Goal: Transaction & Acquisition: Purchase product/service

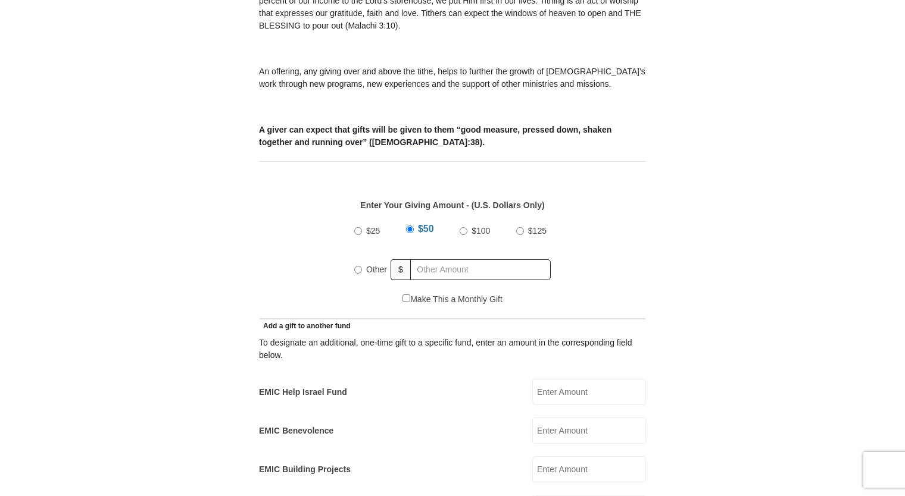
click at [355, 266] on input "Other" at bounding box center [358, 270] width 8 height 8
radio input "true"
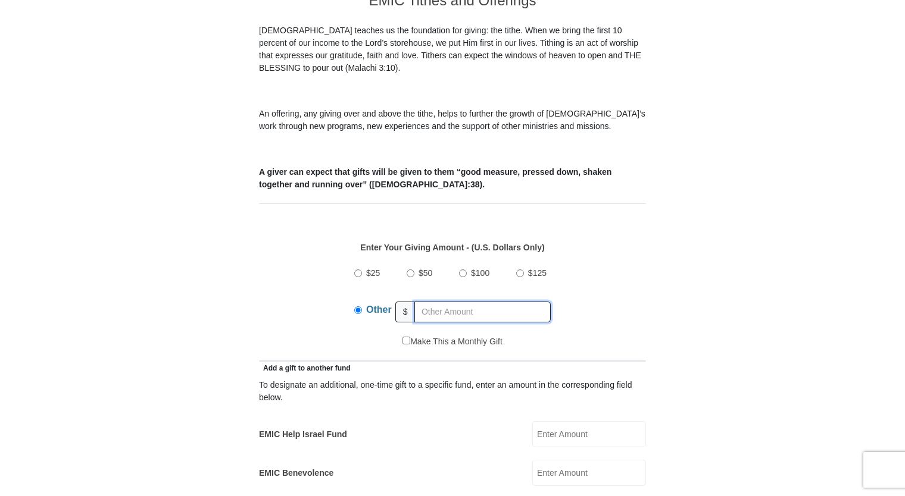
scroll to position [357, 0]
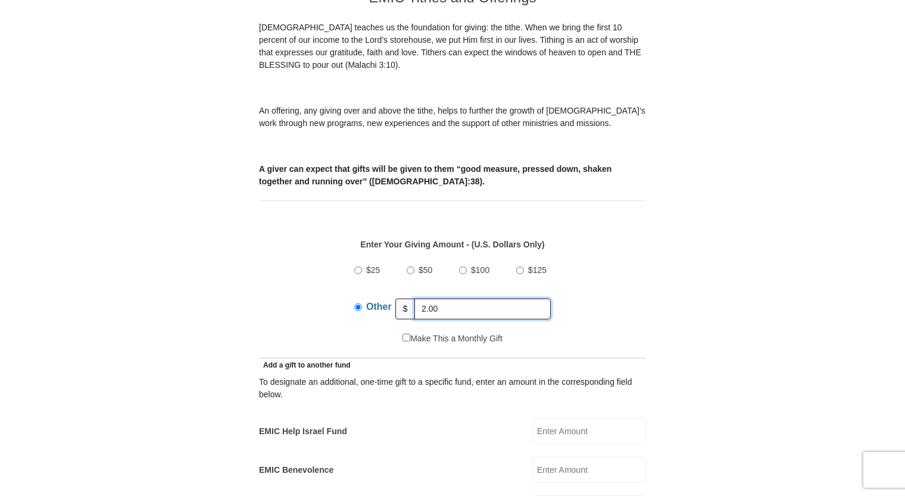
type input "2.00"
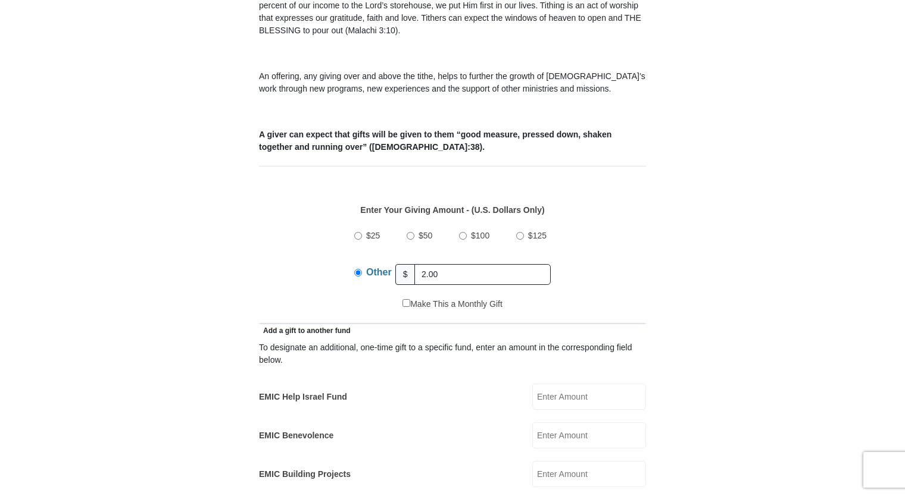
scroll to position [436, 0]
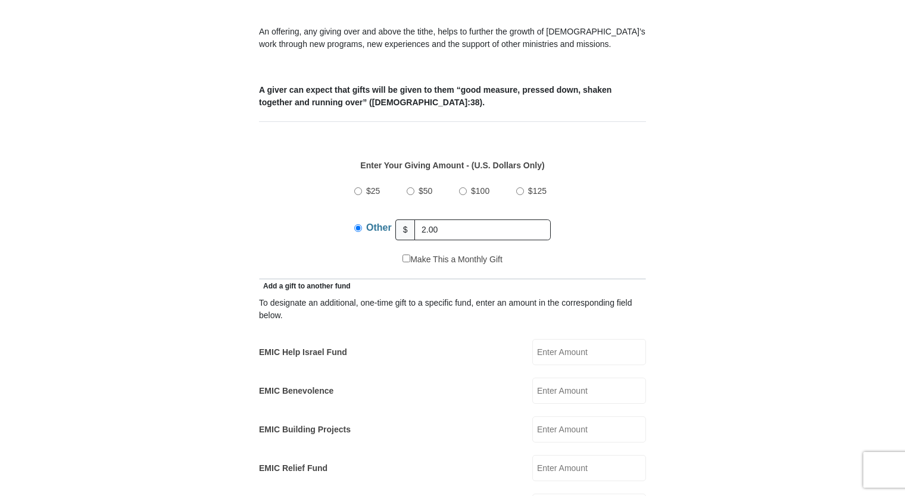
click at [548, 339] on input "EMIC Help Israel Fund" at bounding box center [589, 352] width 114 height 26
type input "2.00"
click at [695, 230] on form "[GEOGRAPHIC_DATA][DEMOGRAPHIC_DATA] Online Giving Because of gifts like yours, …" at bounding box center [452, 491] width 678 height 1760
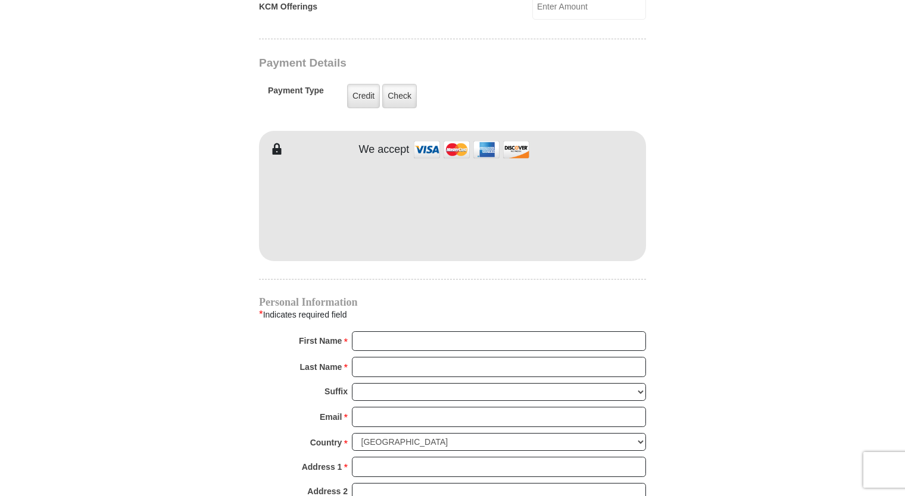
scroll to position [952, 0]
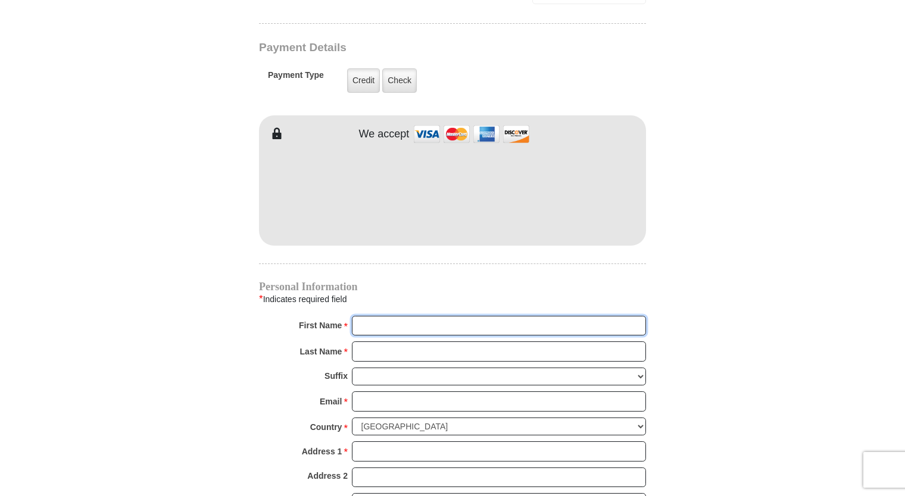
click at [430, 318] on input "First Name *" at bounding box center [499, 326] width 294 height 20
type input "[PERSON_NAME]"
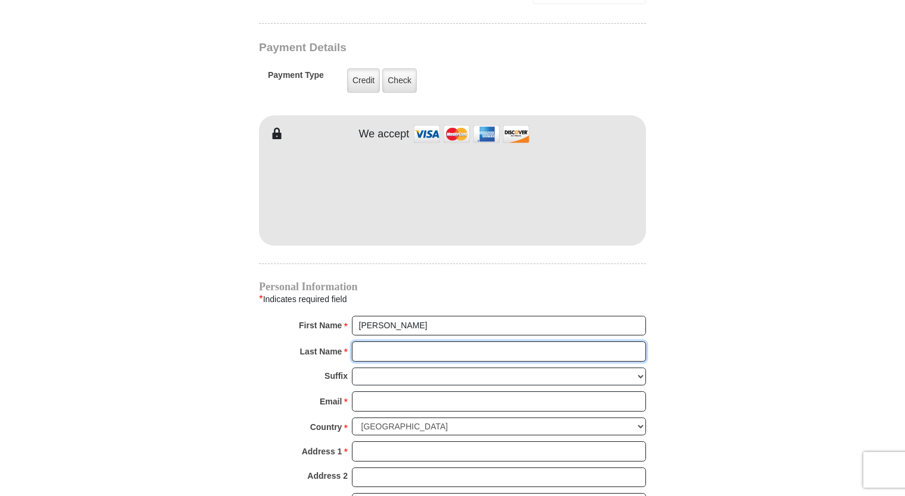
type input "[PERSON_NAME]"
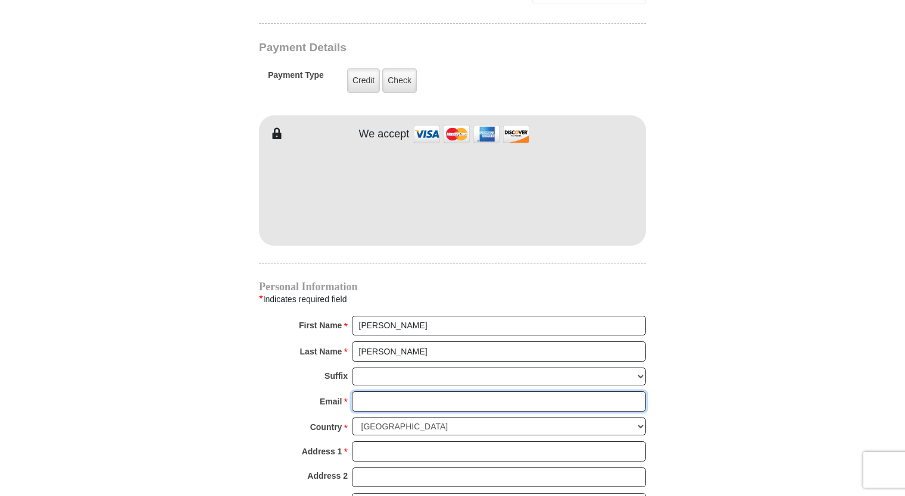
type input "[EMAIL_ADDRESS][DOMAIN_NAME]"
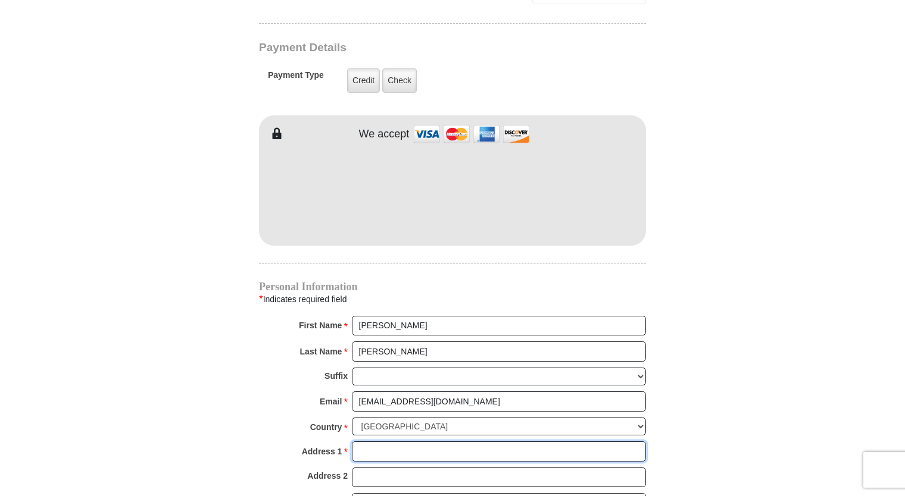
type input "[STREET_ADDRESS]"
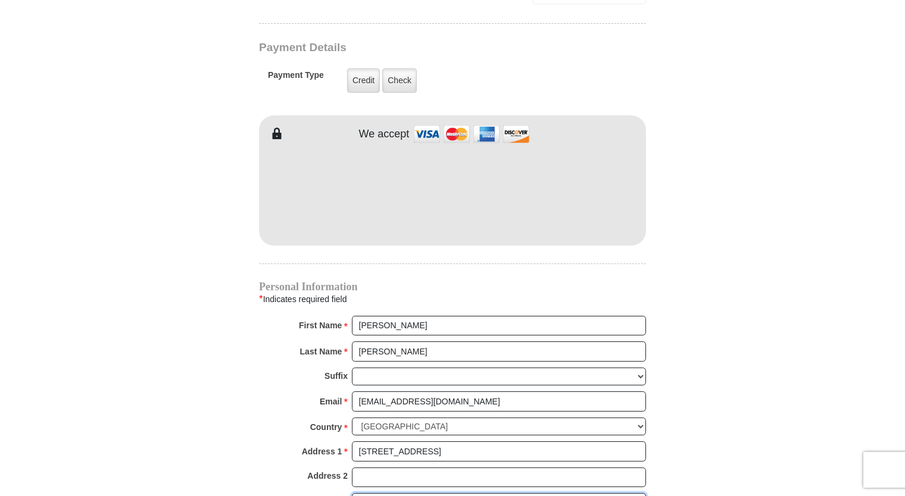
type input "[PERSON_NAME]"
select select "[GEOGRAPHIC_DATA]"
type input "75707"
type input "9035656786"
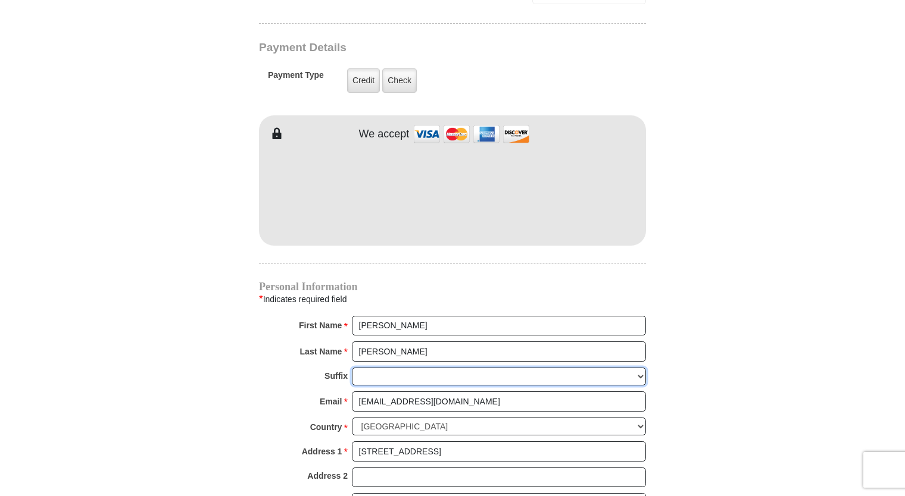
click at [370, 368] on select "[PERSON_NAME] I II III IV V VI" at bounding box center [499, 377] width 294 height 18
select select "Jr"
click at [352, 368] on select "[PERSON_NAME] I II III IV V VI" at bounding box center [499, 377] width 294 height 18
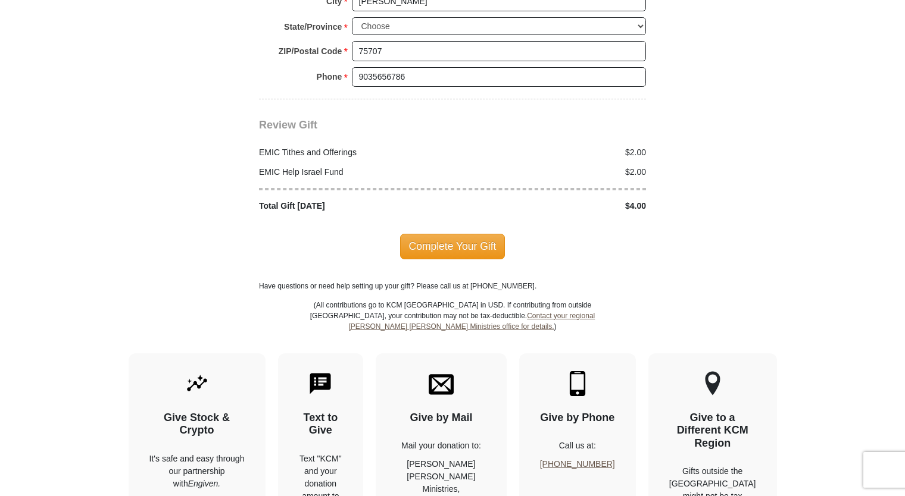
scroll to position [1428, 0]
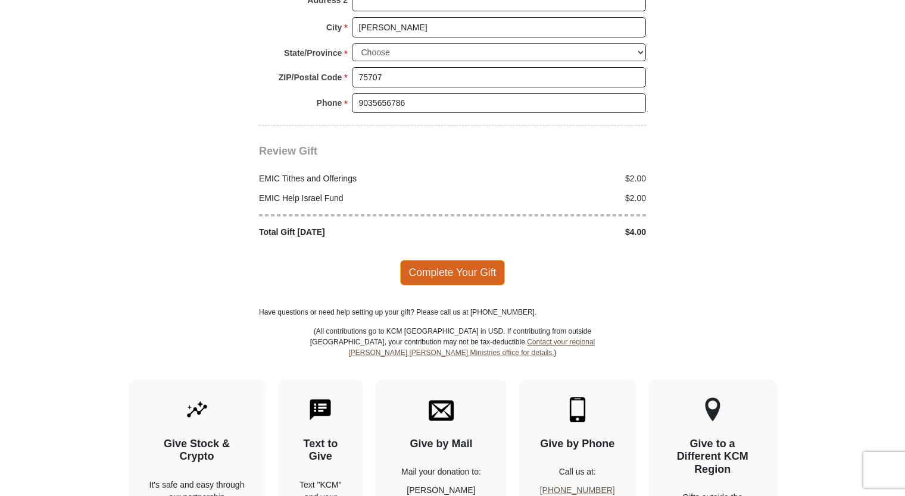
click at [456, 260] on span "Complete Your Gift" at bounding box center [452, 272] width 105 height 25
